Goal: Find specific page/section: Find specific page/section

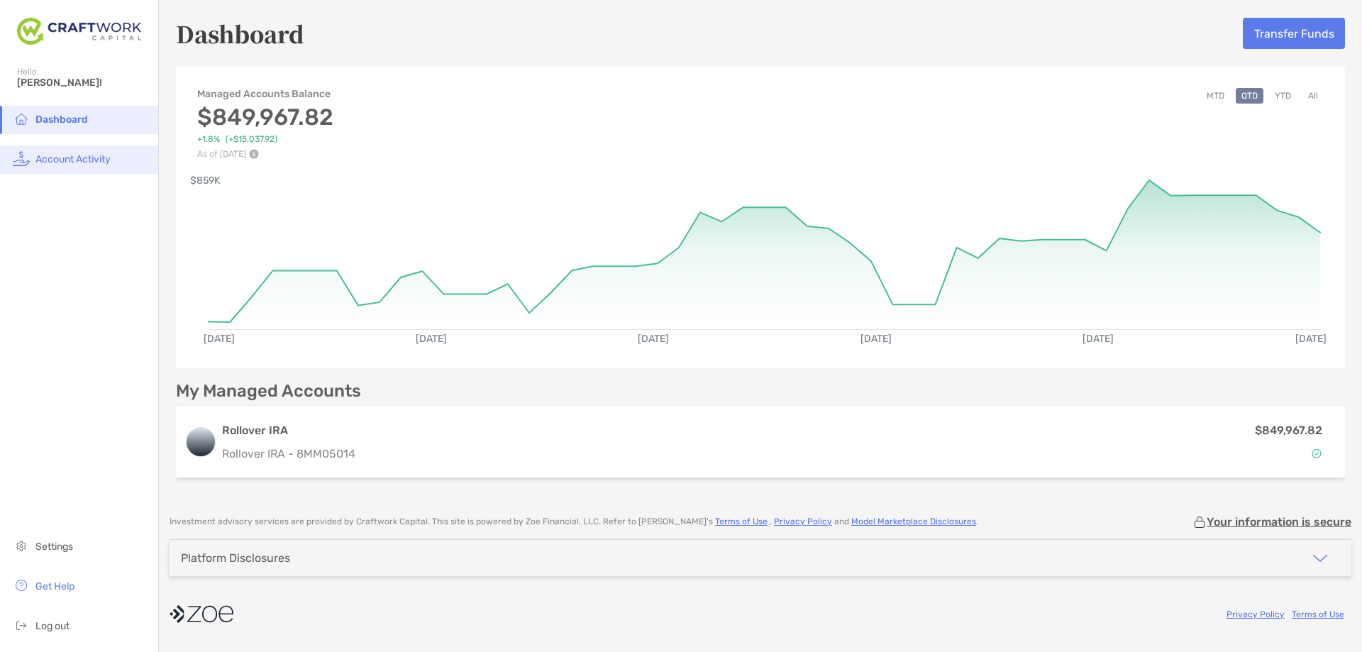
click at [72, 162] on span "Account Activity" at bounding box center [72, 159] width 75 height 12
